Goal: Information Seeking & Learning: Learn about a topic

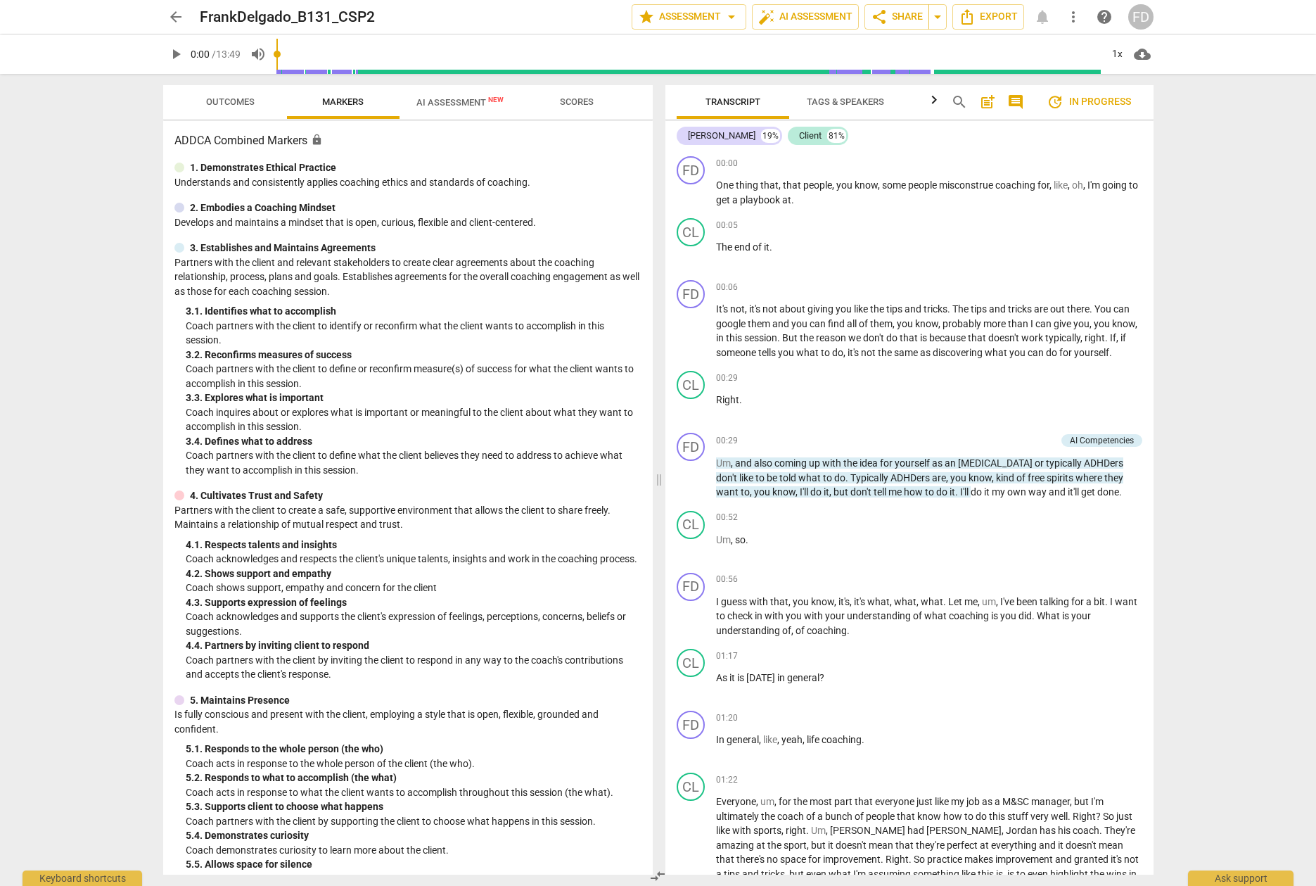
click at [1097, 98] on span "update In progress" at bounding box center [1089, 102] width 84 height 17
click at [1018, 101] on span "comment" at bounding box center [1015, 102] width 17 height 17
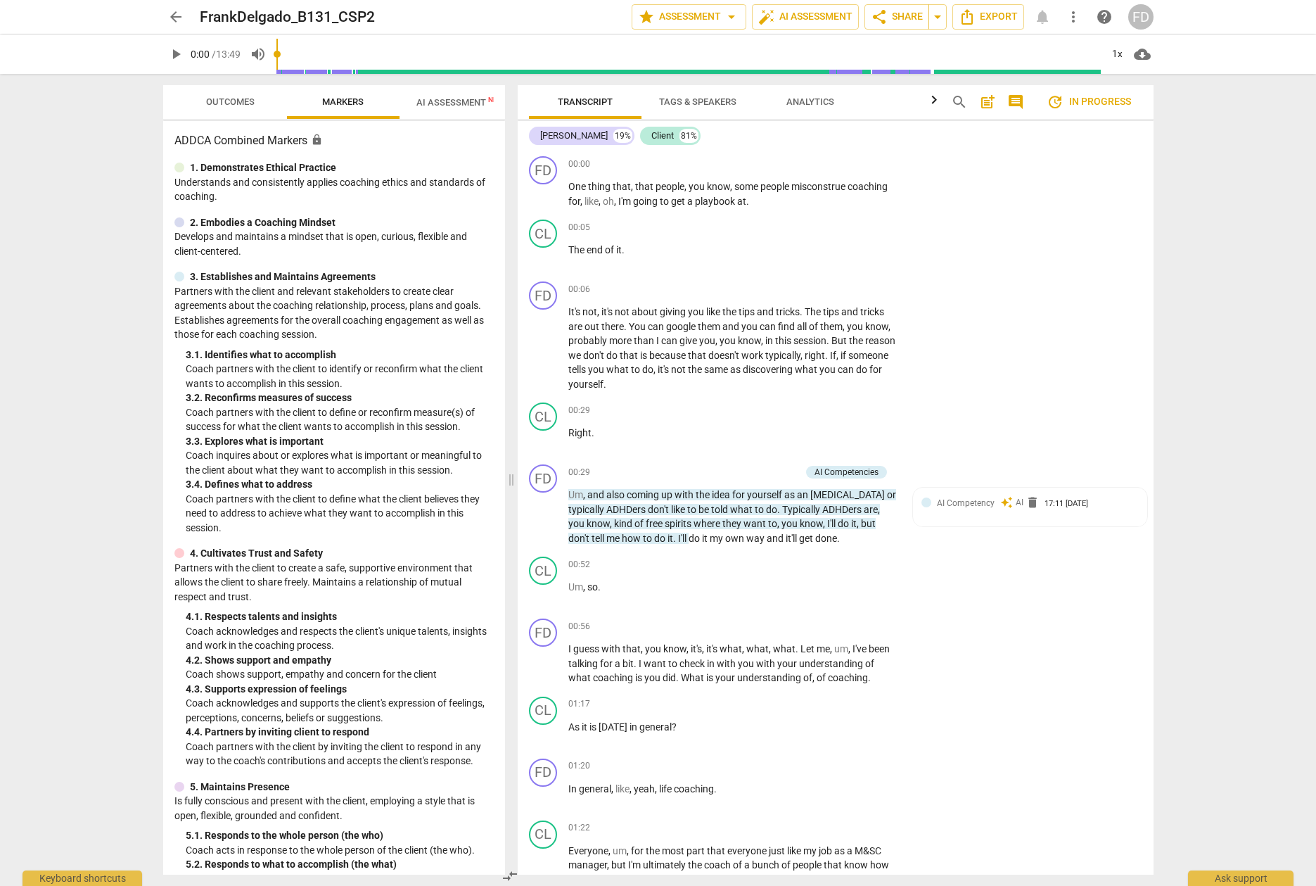
click at [1018, 101] on span "comment" at bounding box center [1015, 102] width 17 height 17
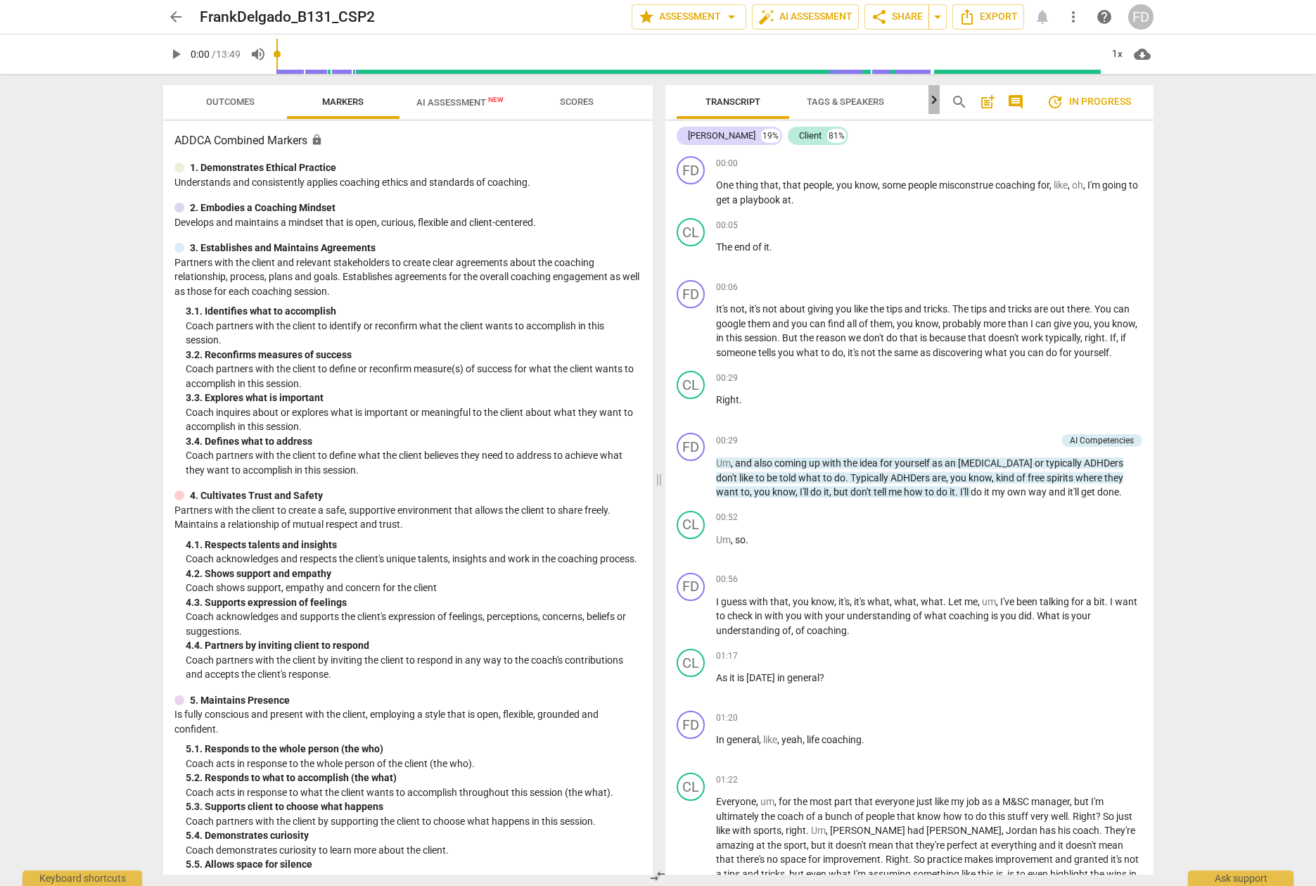
click at [934, 106] on icon "button" at bounding box center [934, 99] width 17 height 17
click at [934, 106] on div at bounding box center [933, 99] width 11 height 29
click at [771, 110] on span "Tags & Speakers" at bounding box center [759, 102] width 111 height 19
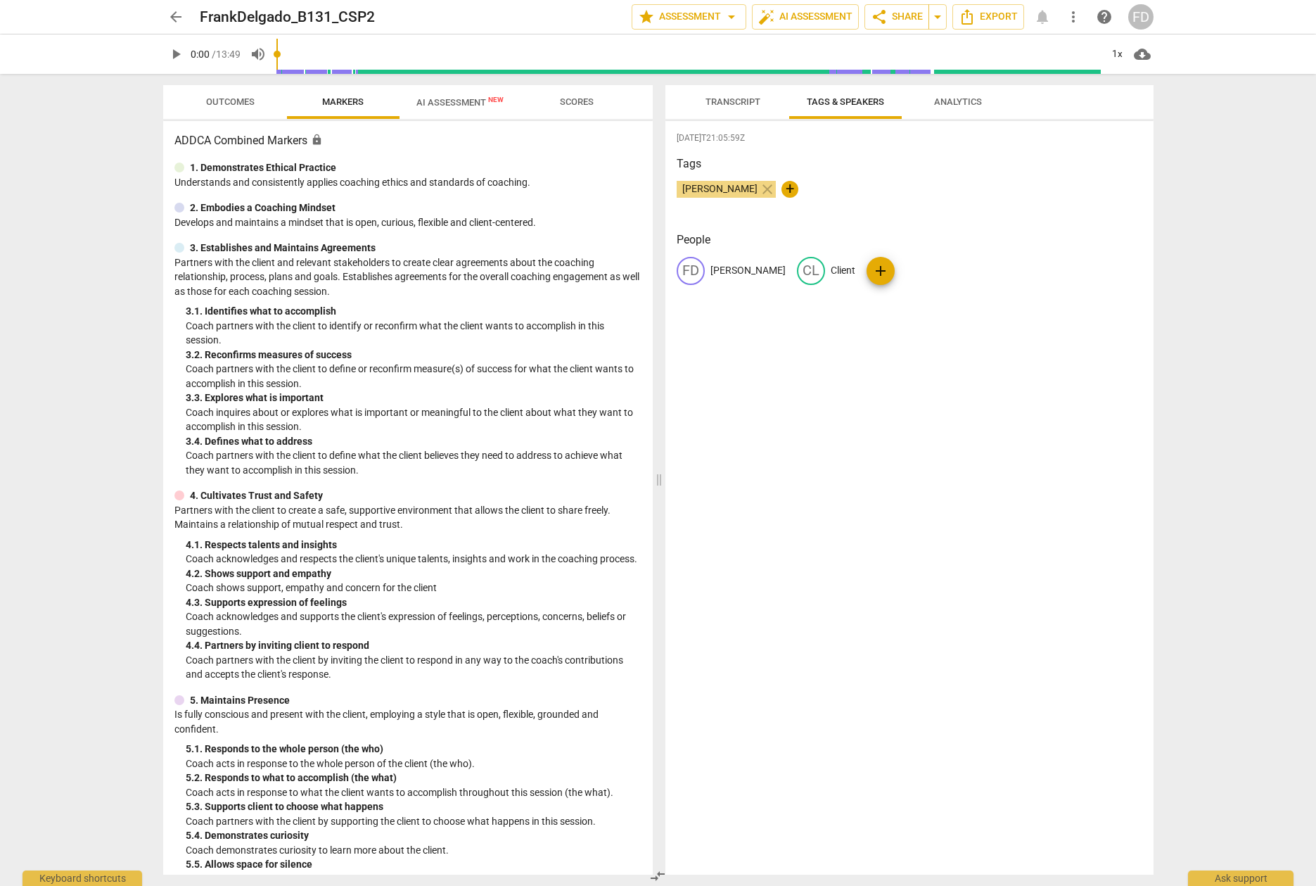
scroll to position [0, 0]
click at [725, 103] on span "Transcript" at bounding box center [732, 101] width 55 height 11
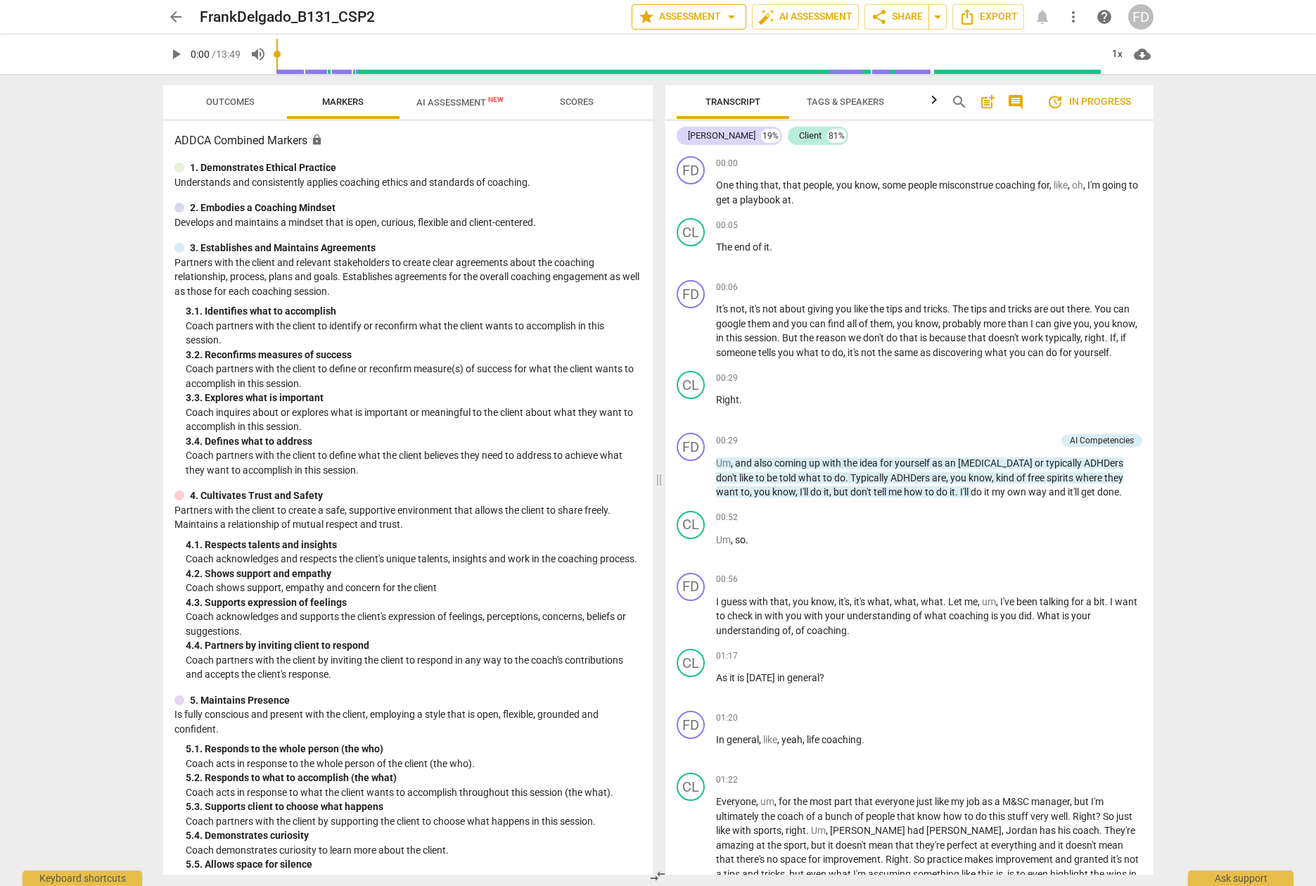
click at [711, 20] on span "star Assessment arrow_drop_down" at bounding box center [689, 16] width 102 height 17
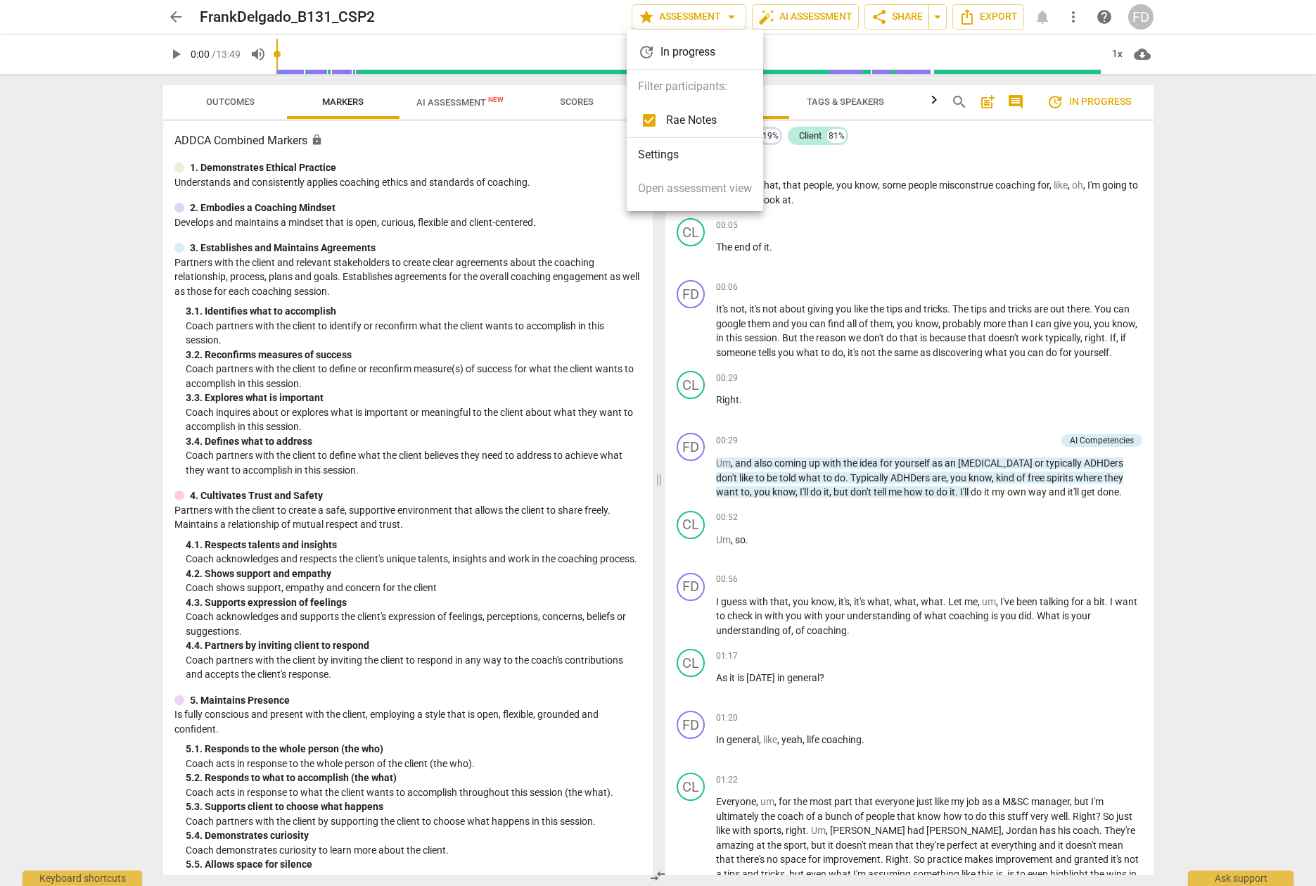
click at [70, 334] on div at bounding box center [658, 443] width 1316 height 886
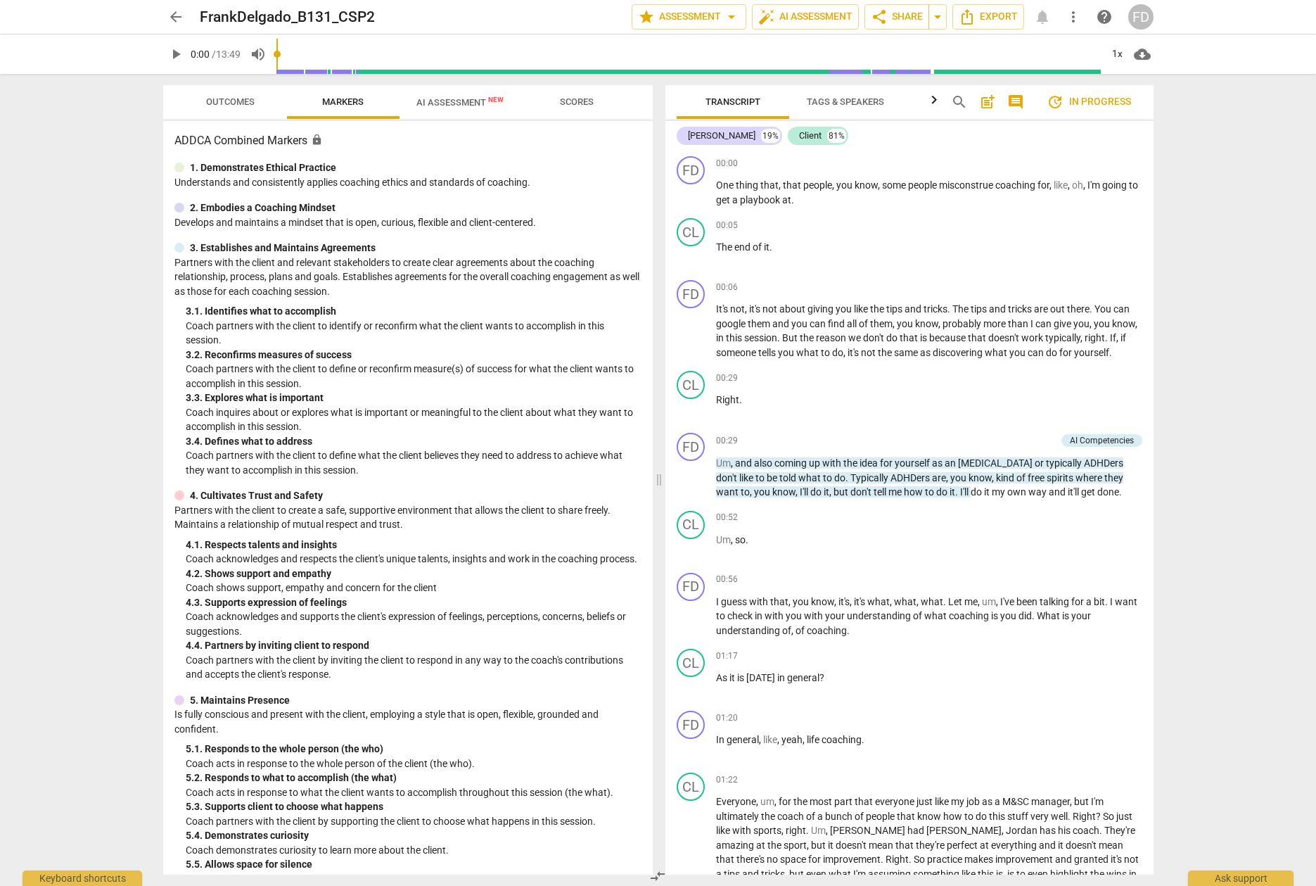
click at [178, 23] on span "arrow_back" at bounding box center [175, 16] width 17 height 17
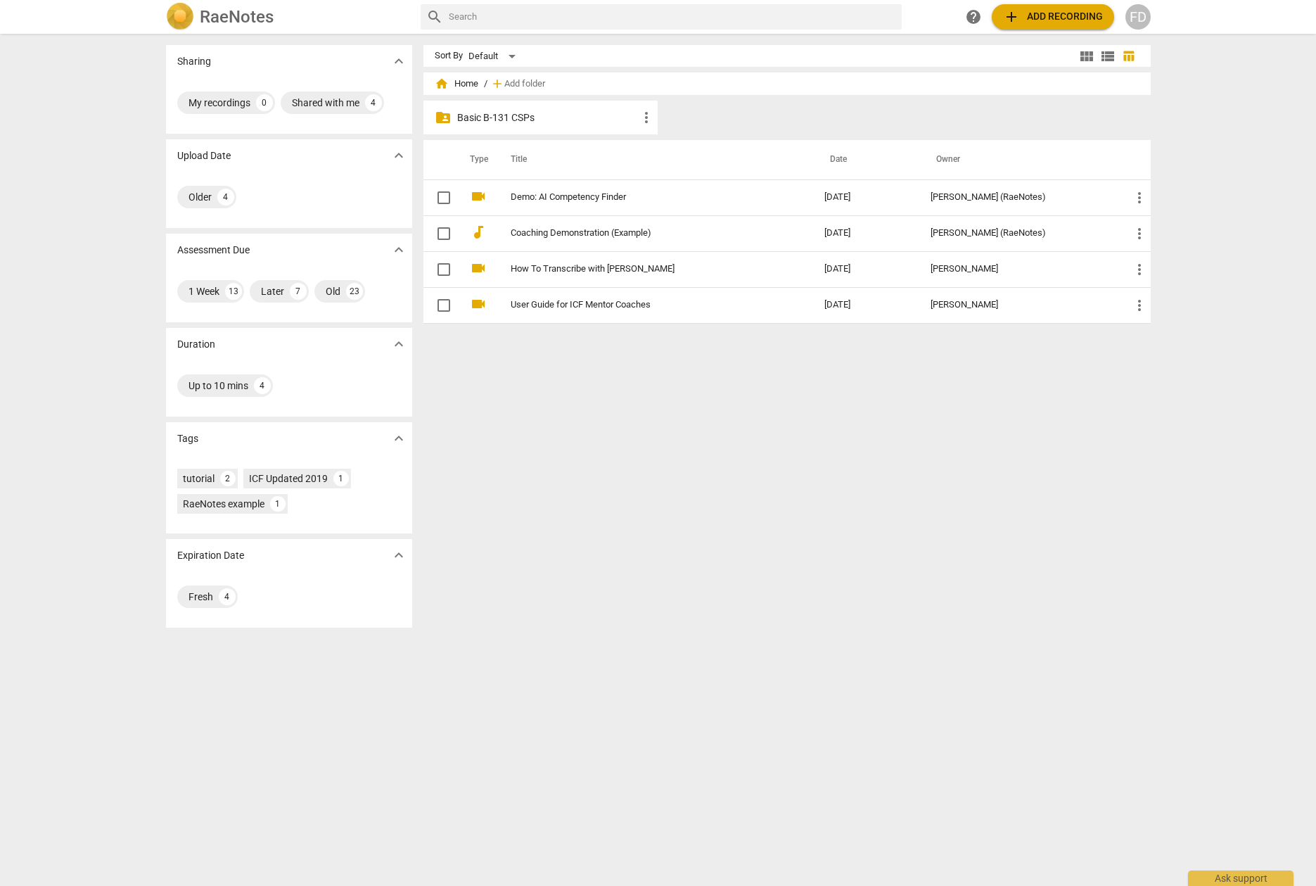
click at [499, 118] on p "Basic B-131 CSPs" at bounding box center [547, 117] width 181 height 15
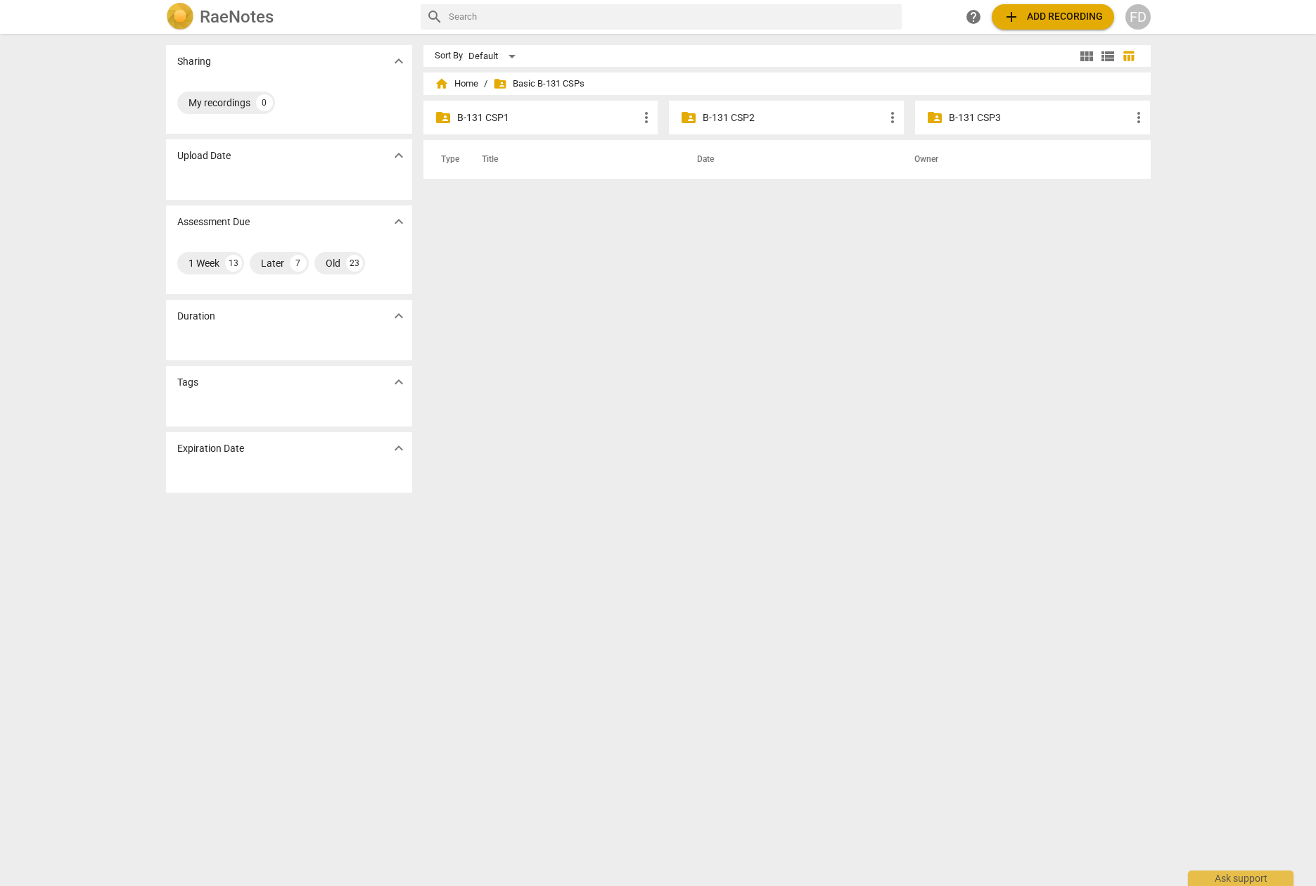
click at [978, 120] on p "B-131 CSP3" at bounding box center [1039, 117] width 181 height 15
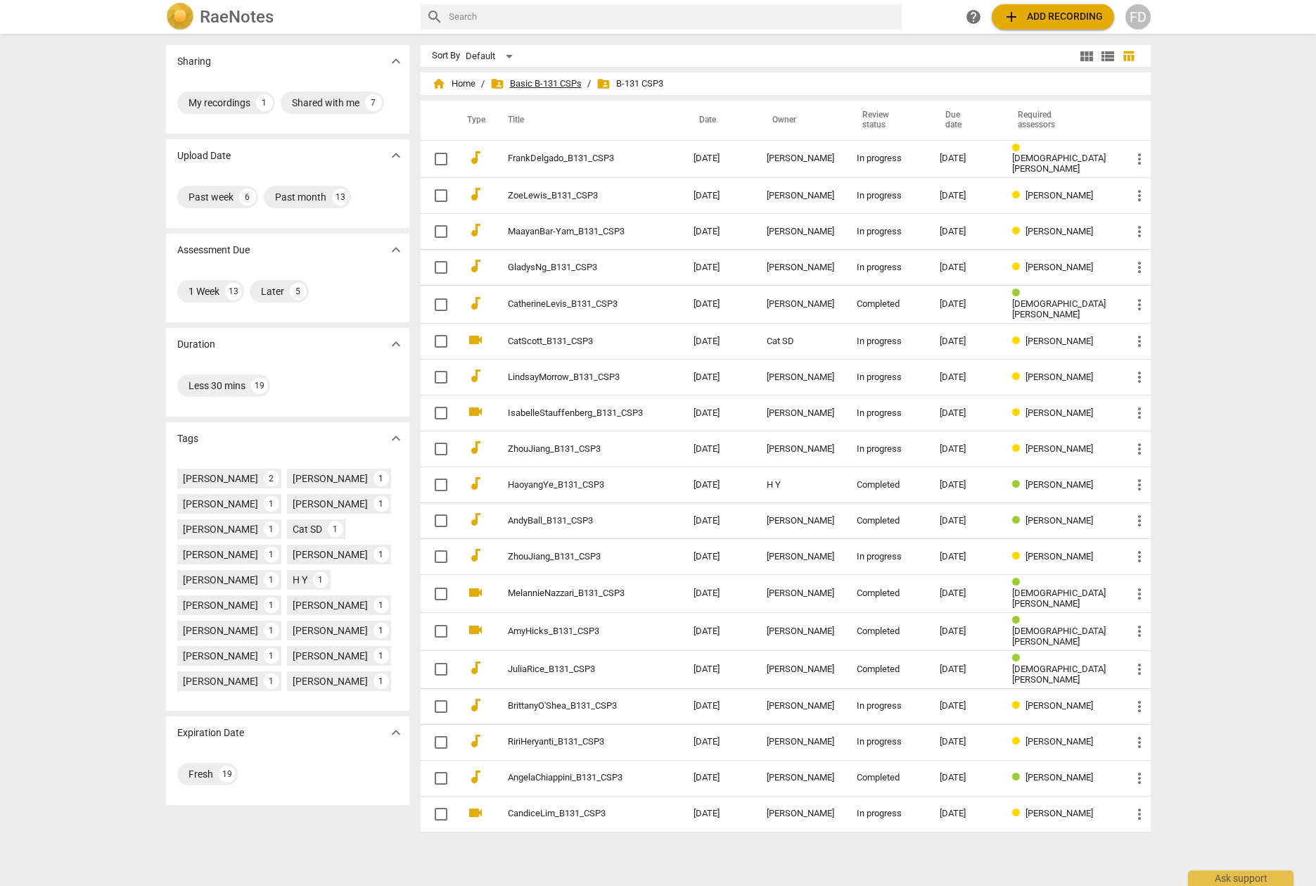
click at [532, 87] on span "folder_shared Basic B-131 CSPs" at bounding box center [535, 84] width 91 height 14
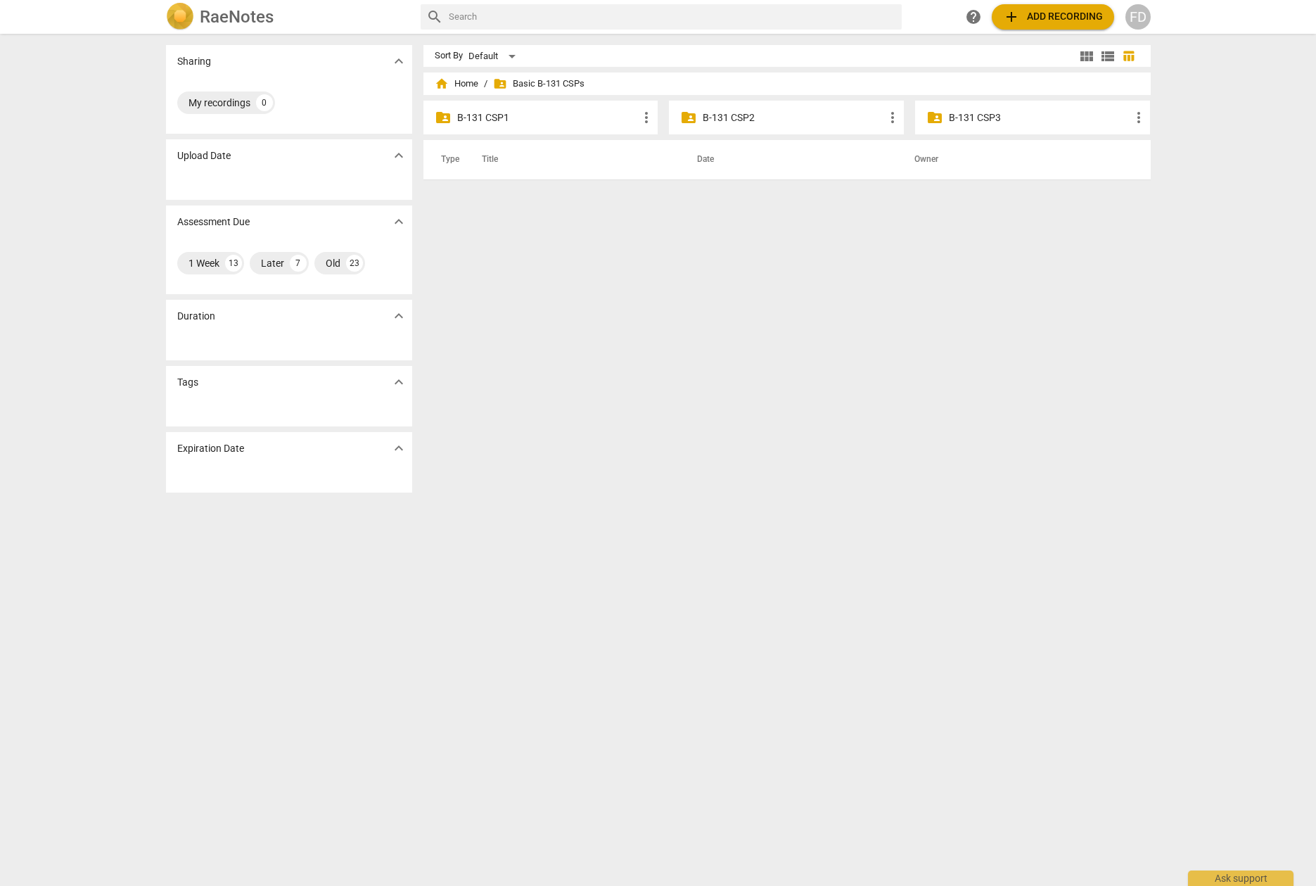
click at [744, 113] on p "B-131 CSP2" at bounding box center [793, 117] width 181 height 15
